Goal: Information Seeking & Learning: Check status

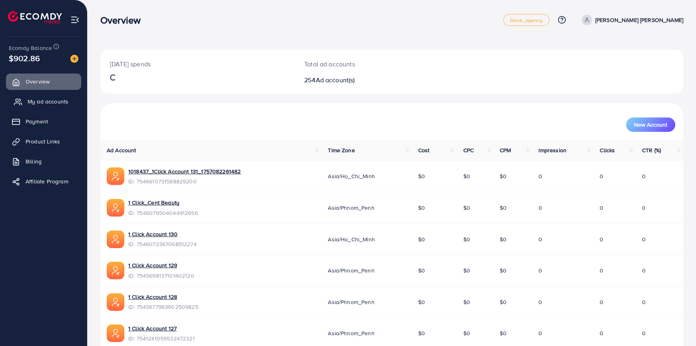
click at [62, 100] on span "My ad accounts" at bounding box center [48, 102] width 41 height 8
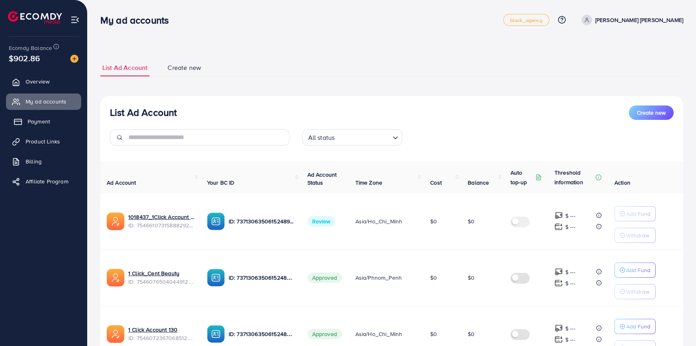
click at [37, 118] on span "Payment" at bounding box center [39, 122] width 22 height 8
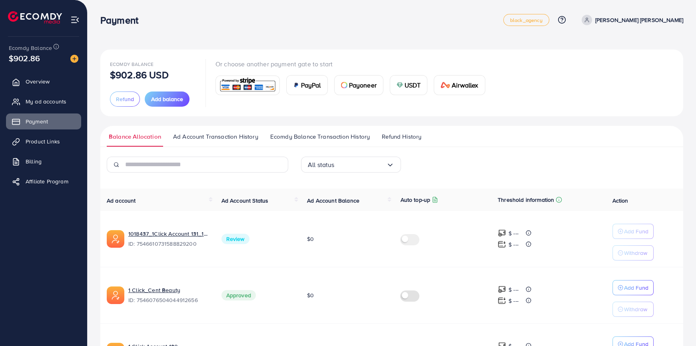
click at [219, 137] on span "Ad Account Transaction History" at bounding box center [215, 136] width 85 height 9
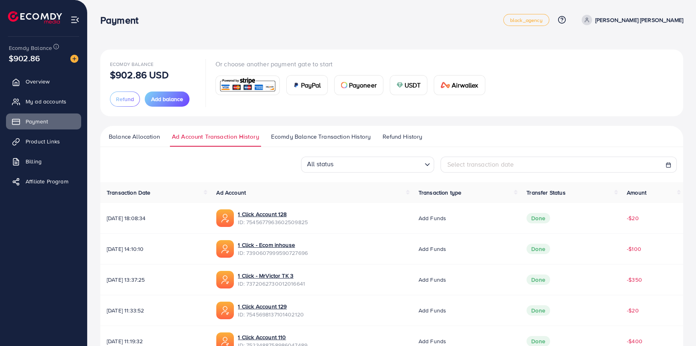
click at [508, 168] on span "Select transaction date" at bounding box center [480, 164] width 67 height 9
select select "*"
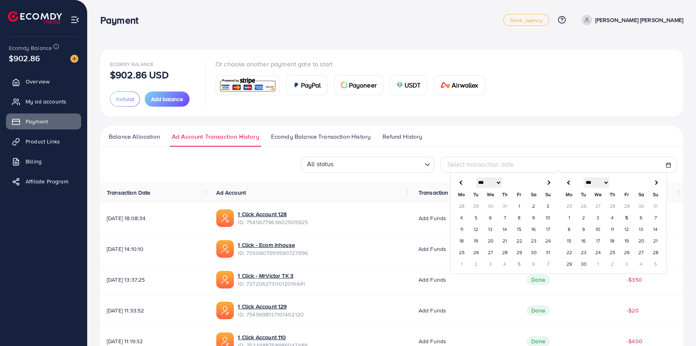
click at [476, 252] on td "26" at bounding box center [476, 253] width 14 height 12
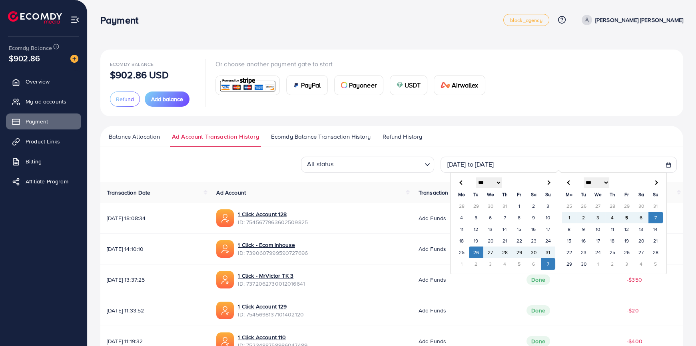
click at [543, 264] on td "7" at bounding box center [548, 264] width 14 height 12
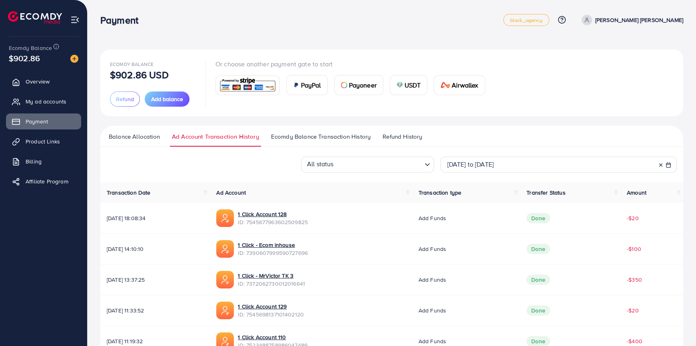
scroll to position [204, 0]
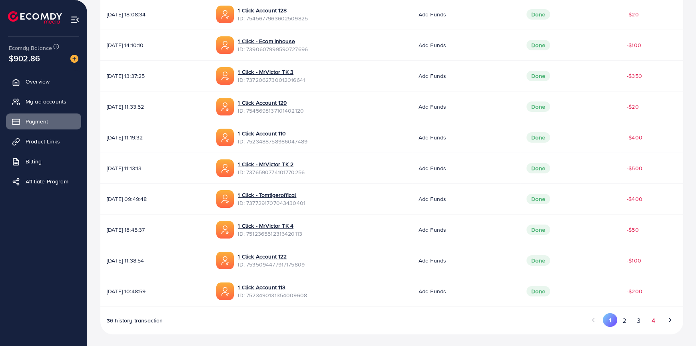
click at [654, 317] on button "4" at bounding box center [653, 320] width 14 height 15
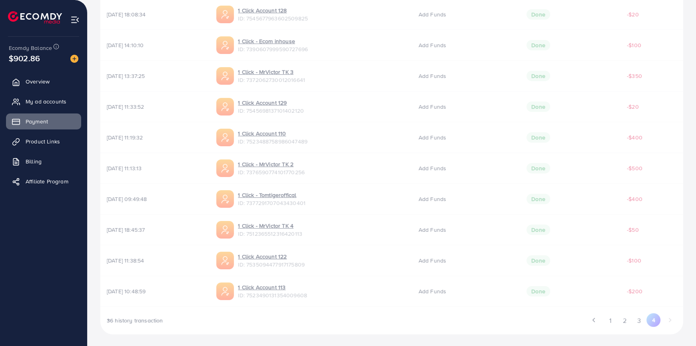
scroll to position [81, 0]
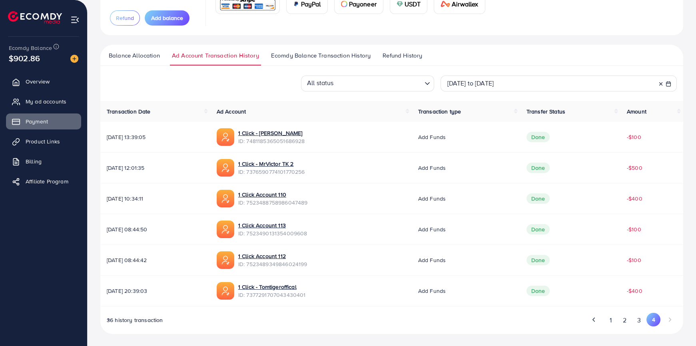
click at [296, 263] on span "ID: 7523489349846024199" at bounding box center [272, 264] width 69 height 8
copy span "7523489349846024199"
click at [307, 232] on span "ID: 7523490131354009608" at bounding box center [272, 233] width 69 height 8
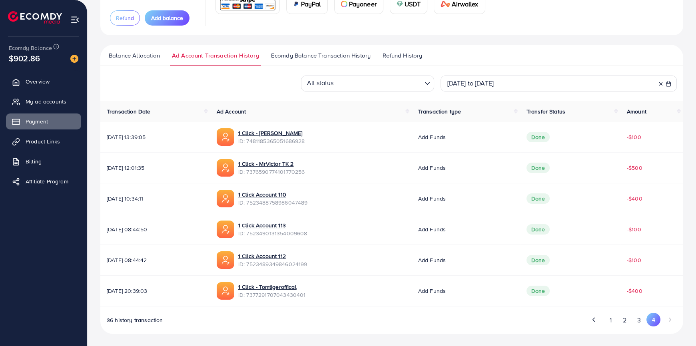
copy span "7523490131354009608"
click at [308, 201] on span "ID: 7523488758986047489" at bounding box center [273, 203] width 70 height 8
copy span "7523488758986047489"
click at [305, 170] on span "ID: 7376590774101770256" at bounding box center [271, 172] width 67 height 8
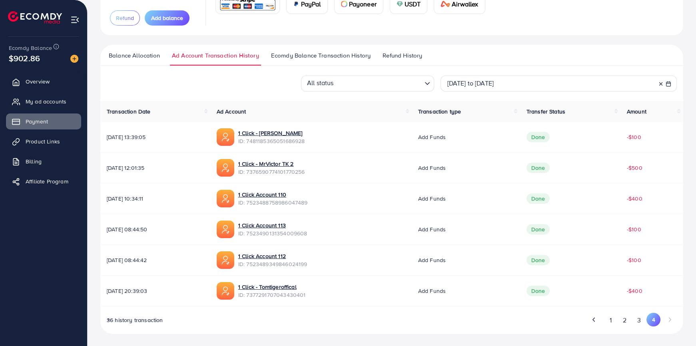
click at [305, 170] on span "ID: 7376590774101770256" at bounding box center [271, 172] width 67 height 8
copy span "7376590774101770256"
click at [302, 142] on span "ID: 7481185365051686928" at bounding box center [271, 141] width 67 height 8
copy span "7481185365051686928"
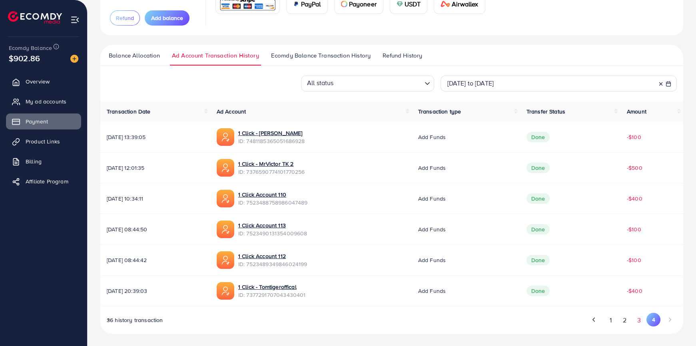
click at [637, 316] on button "3" at bounding box center [639, 320] width 14 height 15
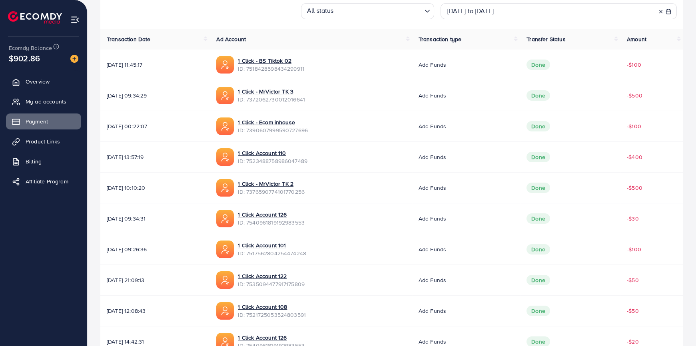
scroll to position [204, 0]
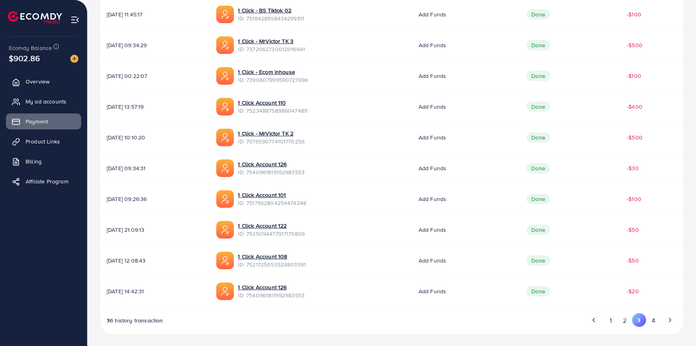
click at [305, 293] on span "ID: 7540961819192983553" at bounding box center [271, 295] width 67 height 8
copy span "7540961819192983553"
click at [306, 264] on span "ID: 7521725053524803591" at bounding box center [272, 265] width 68 height 8
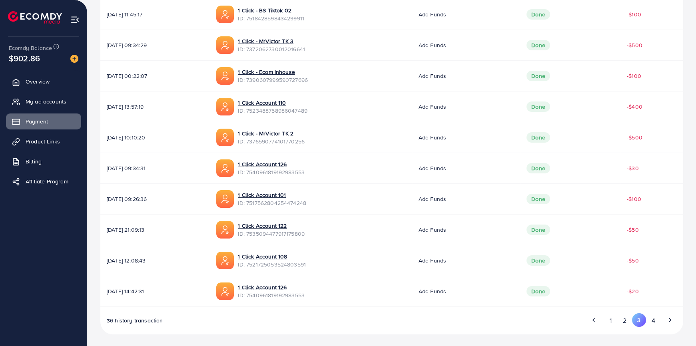
copy span "7521725053524803591"
click at [305, 231] on span "ID: 7535094477917175809" at bounding box center [271, 234] width 67 height 8
copy span "7535094477917175809"
click at [306, 201] on span "ID: 7517562804254474248" at bounding box center [272, 203] width 68 height 8
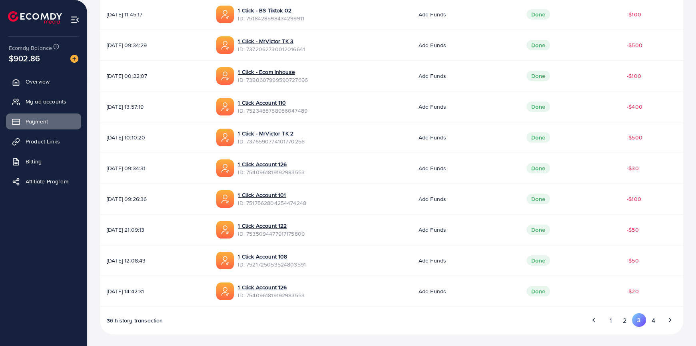
click at [306, 201] on span "ID: 7517562804254474248" at bounding box center [272, 203] width 68 height 8
copy span "7517562804254474248"
click at [305, 172] on span "ID: 7540961819192983553" at bounding box center [271, 172] width 67 height 8
copy span "7540961819192983553"
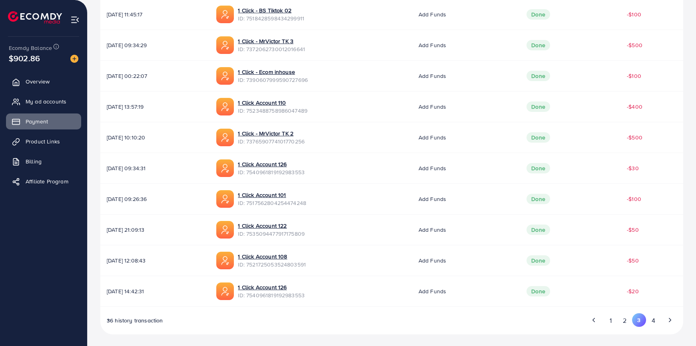
click at [305, 141] on span "ID: 7376590774101770256" at bounding box center [271, 142] width 67 height 8
click at [307, 112] on span "ID: 7523488758986047489" at bounding box center [273, 111] width 70 height 8
click at [308, 80] on span "ID: 7390607999590727696" at bounding box center [273, 80] width 70 height 8
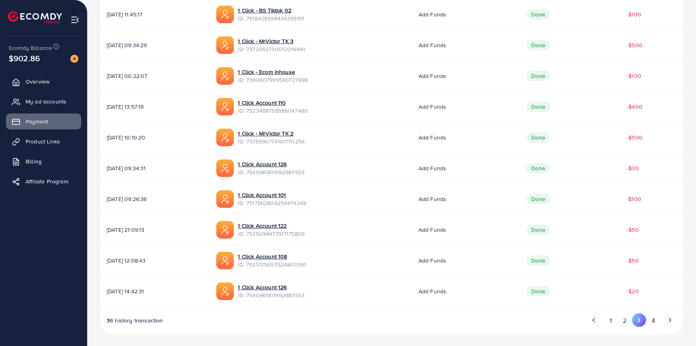
click at [308, 80] on span "ID: 7390607999590727696" at bounding box center [273, 80] width 70 height 8
click at [305, 50] on span "ID: 7372062730012016641" at bounding box center [271, 49] width 67 height 8
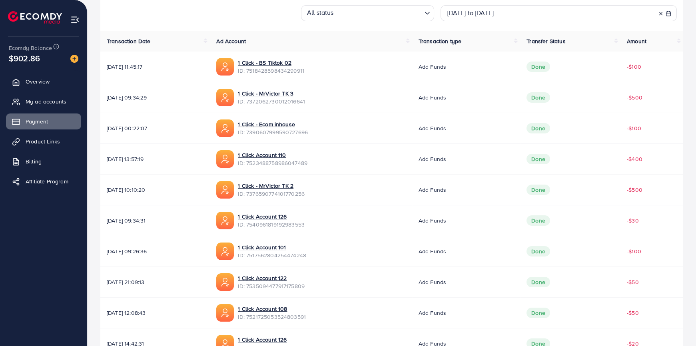
scroll to position [95, 0]
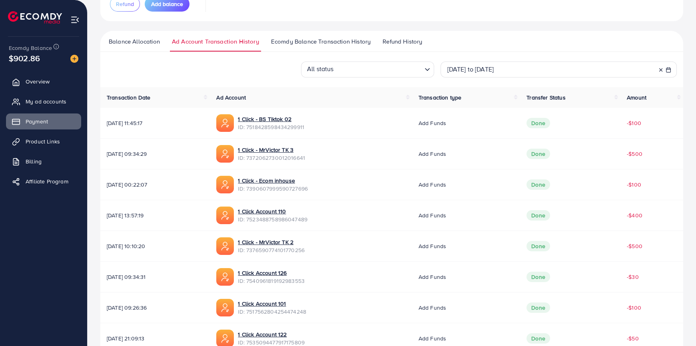
click at [304, 128] on span "ID: 7518428598434299911" at bounding box center [271, 127] width 66 height 8
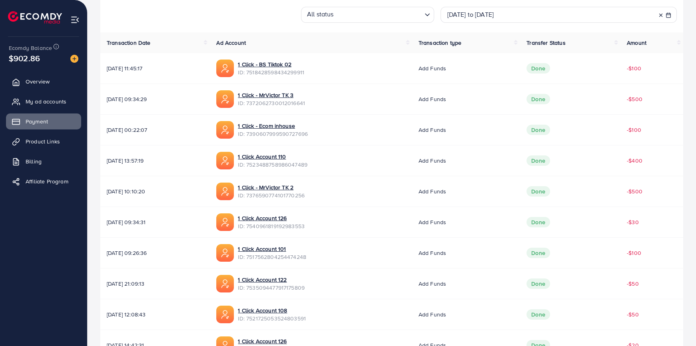
scroll to position [204, 0]
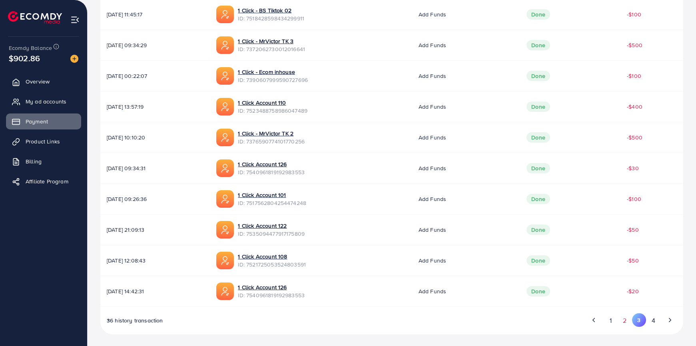
click at [625, 317] on button "2" at bounding box center [625, 320] width 14 height 15
click at [305, 293] on span "ID: 7483832766233149457" at bounding box center [272, 295] width 68 height 8
click at [297, 266] on span "ID: 7377291707043430401" at bounding box center [272, 265] width 68 height 8
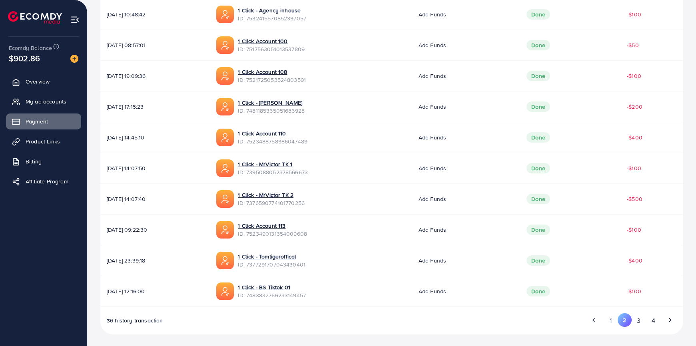
click at [302, 233] on span "ID: 7523490131354009608" at bounding box center [272, 234] width 69 height 8
click at [305, 203] on span "ID: 7376590774101770256" at bounding box center [271, 203] width 67 height 8
click at [308, 170] on span "ID: 7395088052378566673" at bounding box center [273, 172] width 70 height 8
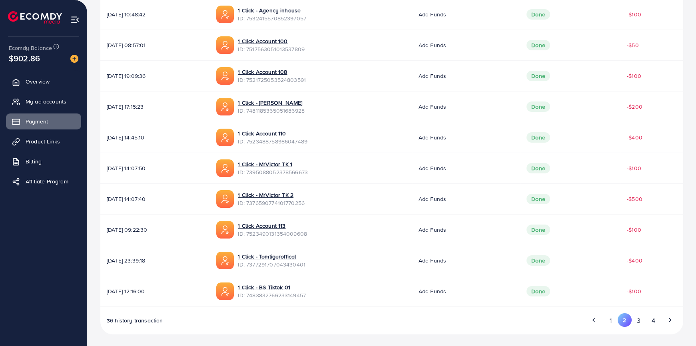
click at [308, 170] on span "ID: 7395088052378566673" at bounding box center [273, 172] width 70 height 8
click at [307, 140] on span "ID: 7523488758986047489" at bounding box center [273, 142] width 70 height 8
click at [305, 108] on span "ID: 7481185365051686928" at bounding box center [271, 111] width 67 height 8
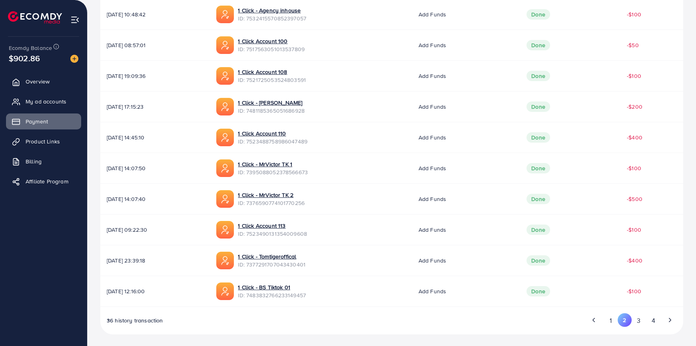
click at [306, 79] on span "ID: 7521725053524803591" at bounding box center [272, 80] width 68 height 8
click at [305, 48] on span "ID: 7517563051013537809" at bounding box center [271, 49] width 67 height 8
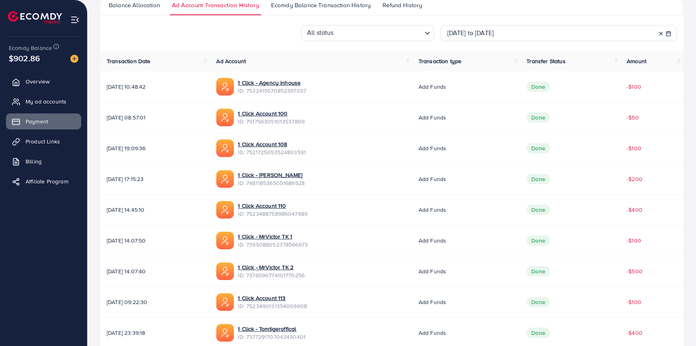
click at [306, 92] on span "ID: 7532415570852397057" at bounding box center [272, 91] width 68 height 8
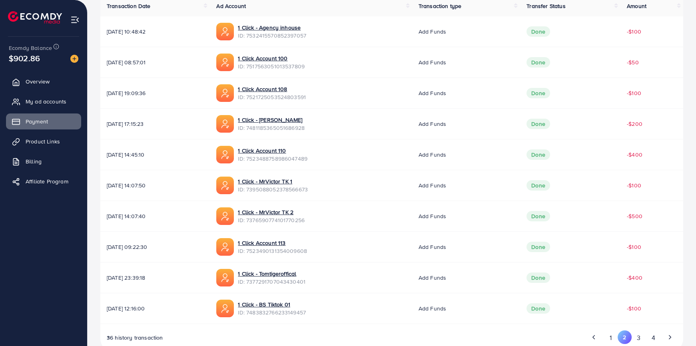
scroll to position [204, 0]
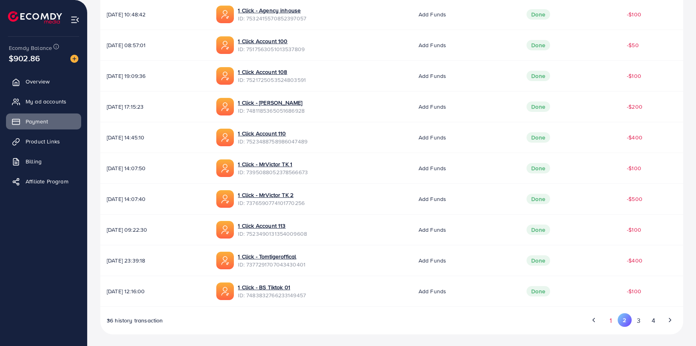
click at [612, 316] on button "1" at bounding box center [610, 320] width 14 height 15
click at [307, 294] on span "ID: 7523490131354009608" at bounding box center [272, 295] width 69 height 8
drag, startPoint x: 311, startPoint y: 268, endPoint x: 316, endPoint y: 266, distance: 5.1
click at [311, 268] on div "1 Click Account 122 ID: 7535094477917175809" at bounding box center [310, 261] width 189 height 18
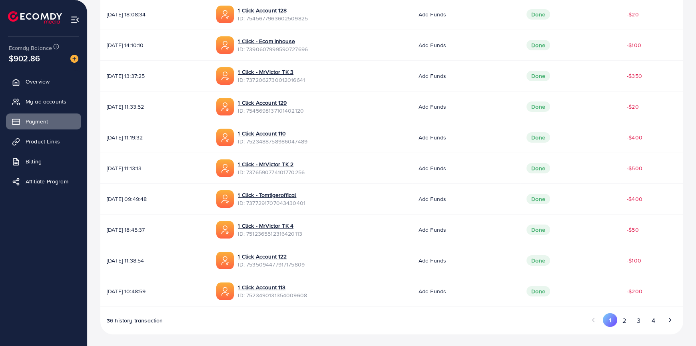
click at [305, 265] on span "ID: 7535094477917175809" at bounding box center [271, 265] width 67 height 8
click at [302, 235] on span "ID: 7512365512316420113" at bounding box center [270, 234] width 64 height 8
click at [305, 202] on span "ID: 7377291707043430401" at bounding box center [272, 203] width 68 height 8
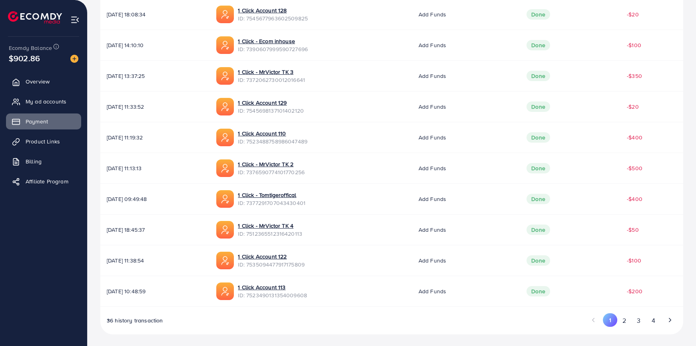
click at [305, 202] on span "ID: 7377291707043430401" at bounding box center [272, 203] width 68 height 8
click at [280, 172] on span "ID: 7376590774101770256" at bounding box center [271, 172] width 67 height 8
click at [307, 140] on span "ID: 7523488758986047489" at bounding box center [273, 142] width 70 height 8
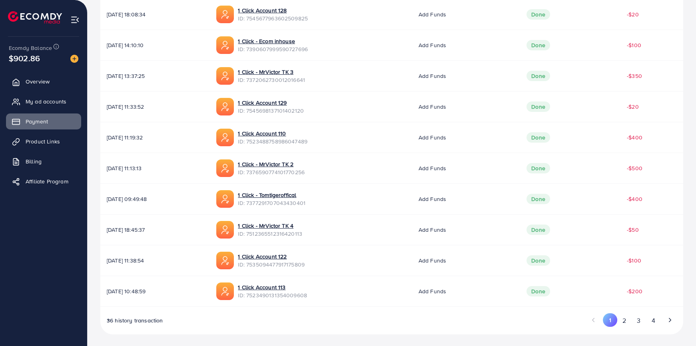
click at [304, 110] on span "ID: 7545698137101402120" at bounding box center [271, 111] width 66 height 8
click at [305, 80] on span "ID: 7372062730012016641" at bounding box center [271, 80] width 67 height 8
click at [308, 48] on span "ID: 7390607999590727696" at bounding box center [273, 49] width 70 height 8
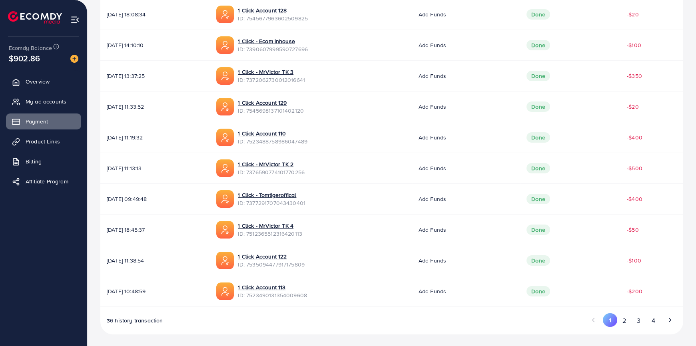
click at [308, 48] on span "ID: 7390607999590727696" at bounding box center [273, 49] width 70 height 8
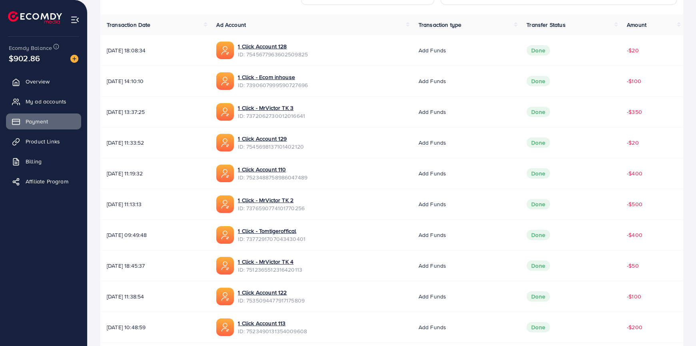
click at [304, 58] on span "ID: 7545677963602509825" at bounding box center [273, 54] width 70 height 8
